Goal: Task Accomplishment & Management: Manage account settings

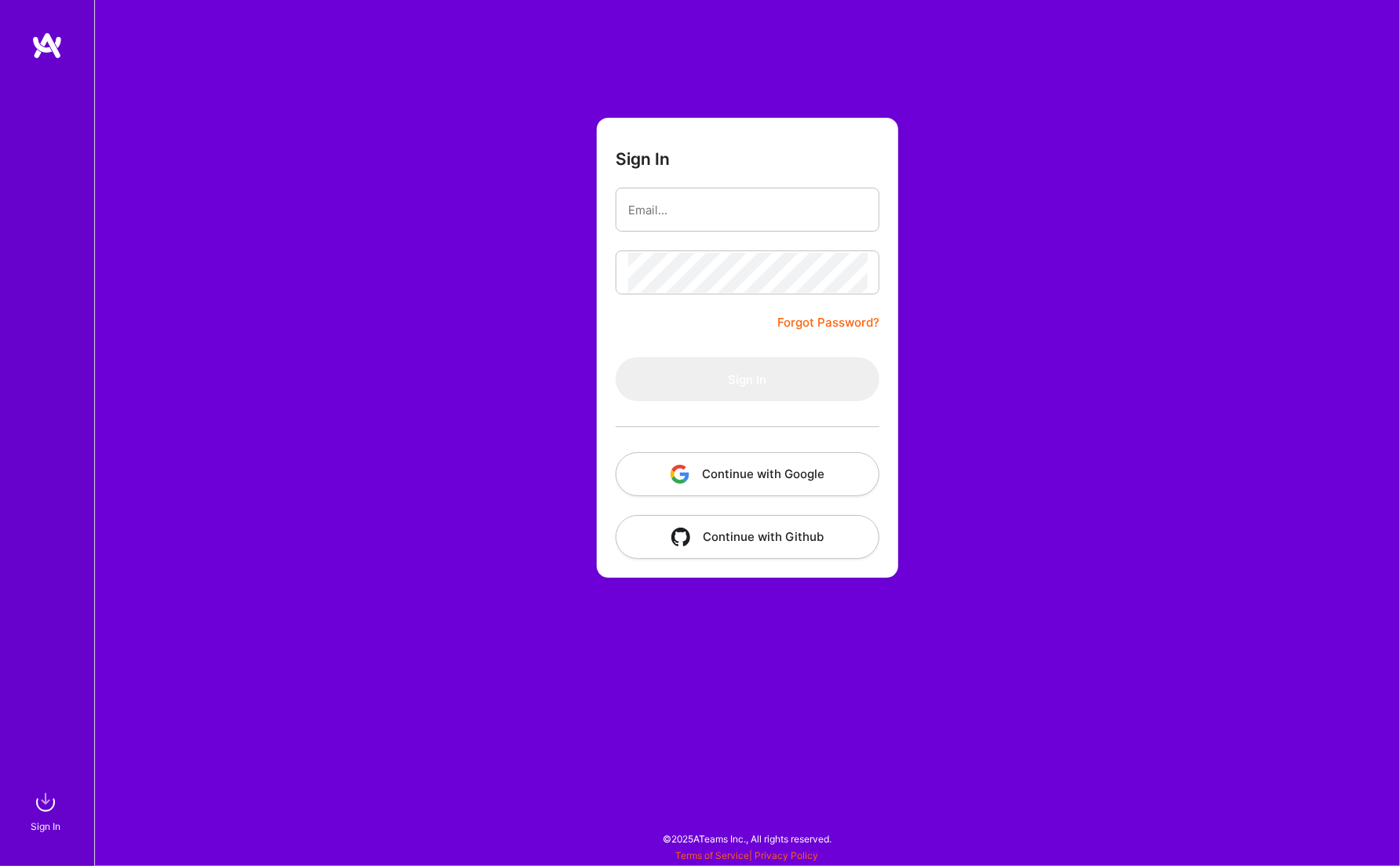
click at [750, 474] on button "Continue with Google" at bounding box center [747, 474] width 263 height 44
